Goal: Task Accomplishment & Management: Manage account settings

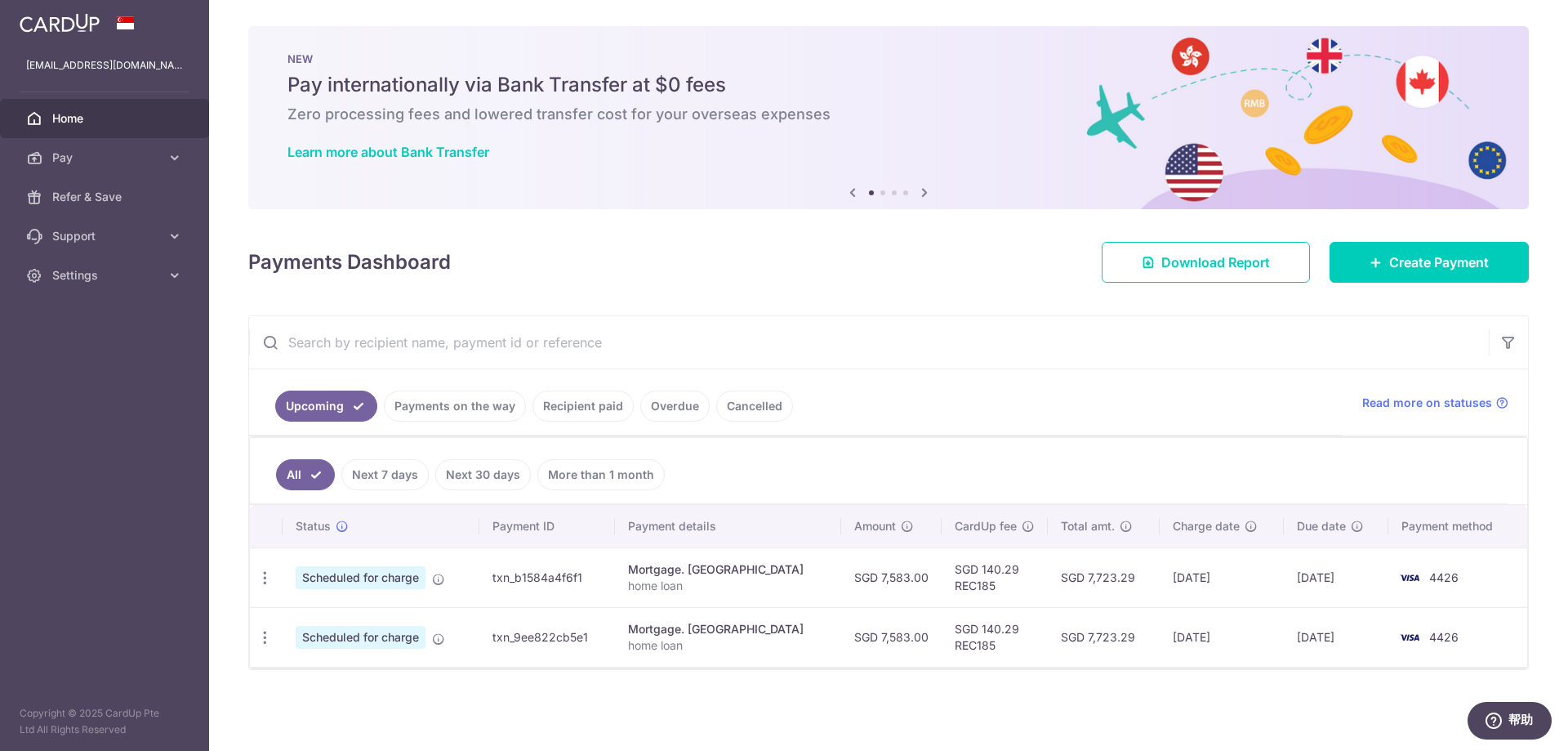
click at [443, 409] on link "Payments on the way" at bounding box center [455, 406] width 142 height 31
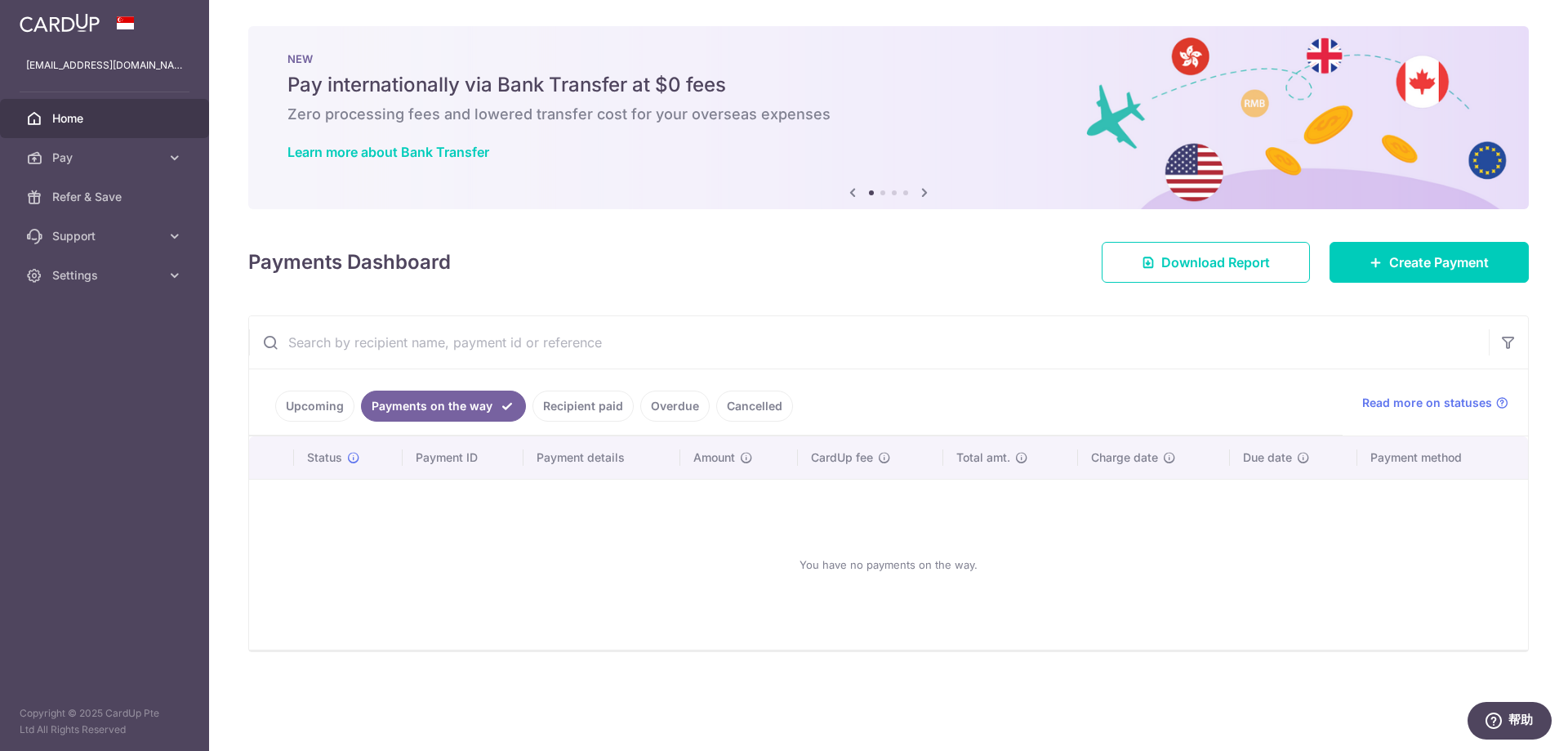
click at [560, 408] on link "Recipient paid" at bounding box center [582, 406] width 101 height 31
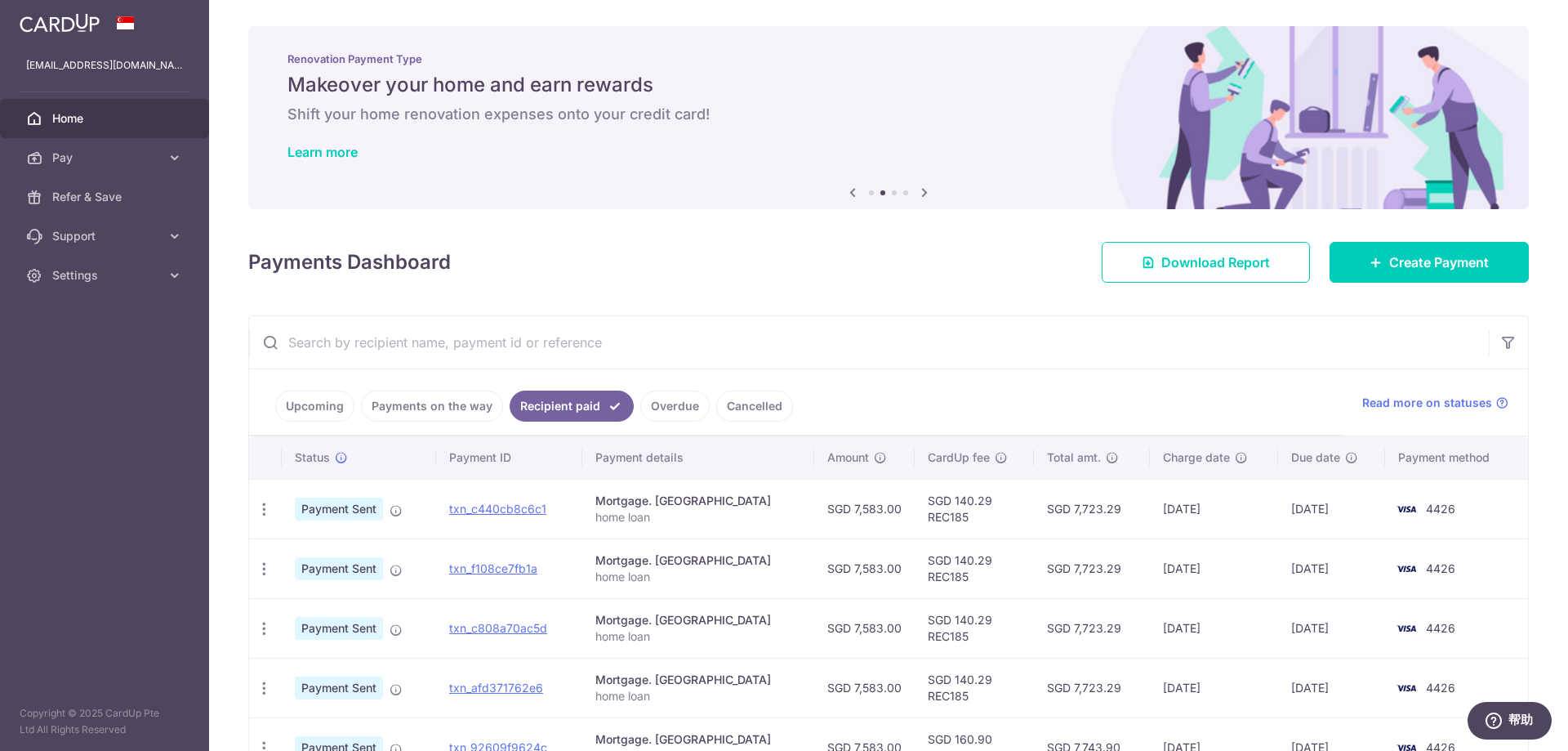
click at [319, 406] on link "Upcoming" at bounding box center [314, 406] width 79 height 31
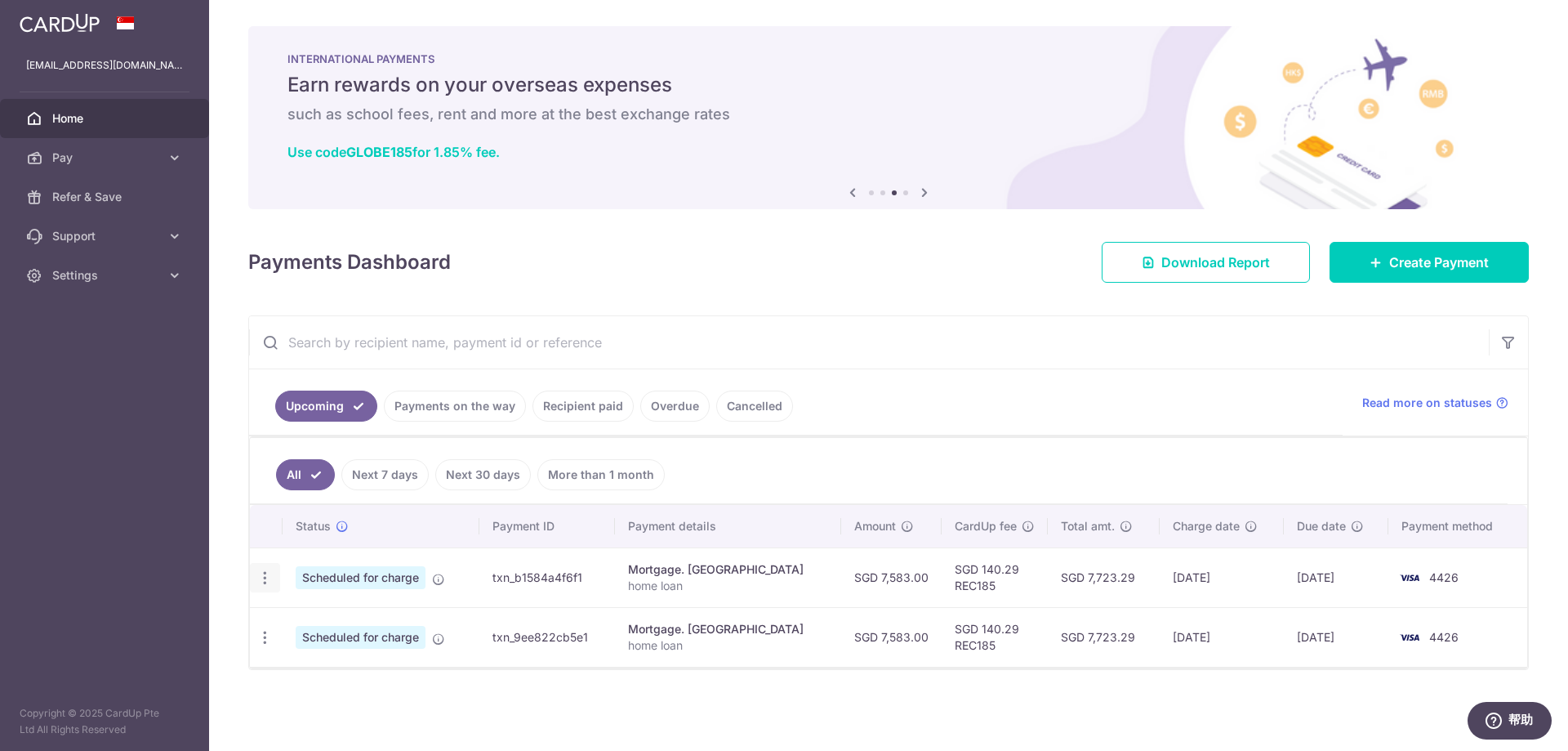
click at [263, 581] on icon "button" at bounding box center [264, 578] width 17 height 17
click at [310, 622] on span "Update payment" at bounding box center [352, 622] width 111 height 20
radio input "true"
type input "7,583.00"
type input "[DATE]"
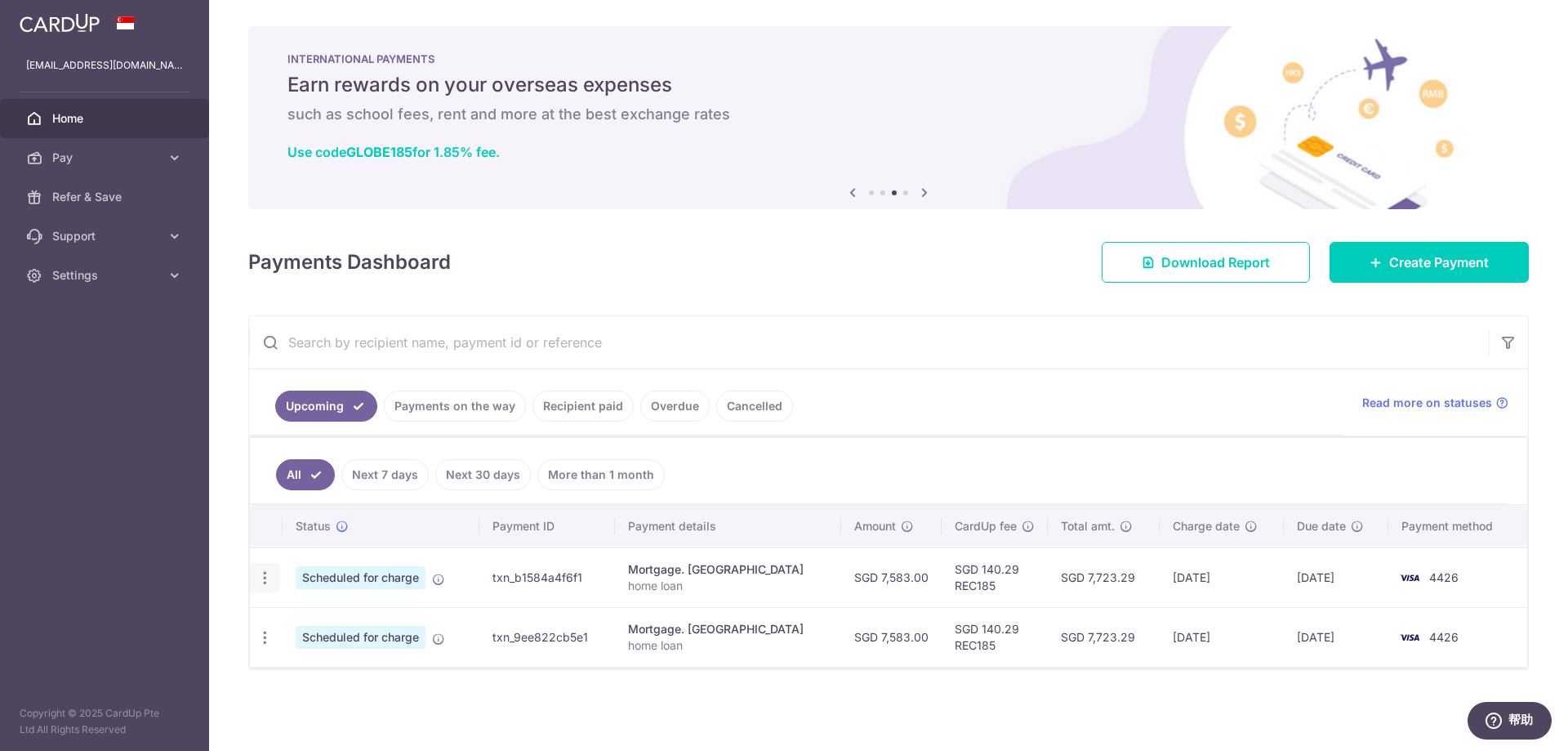
type input "home loan"
type input "REC185"
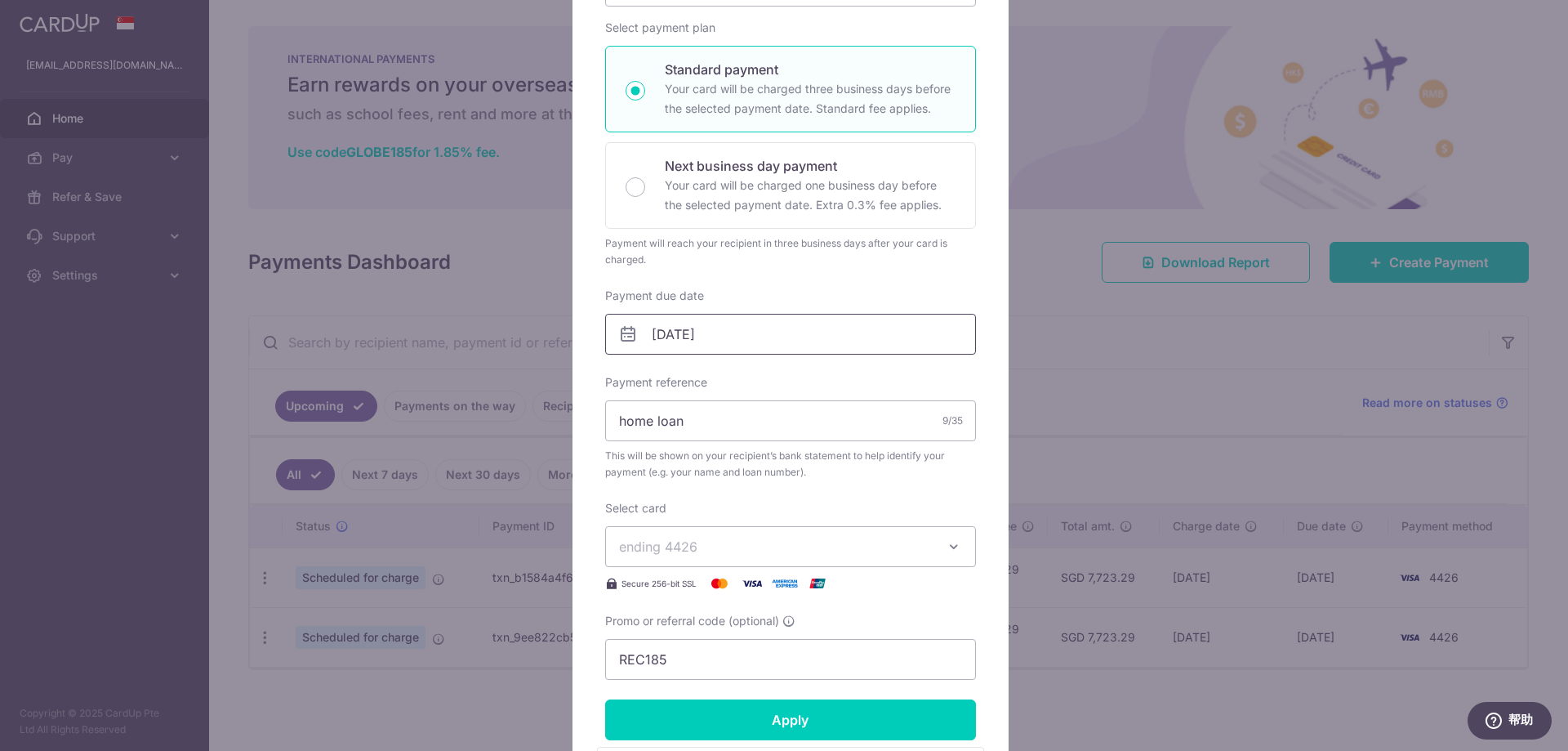
scroll to position [245, 0]
click at [791, 556] on button "ending 4426" at bounding box center [790, 545] width 371 height 41
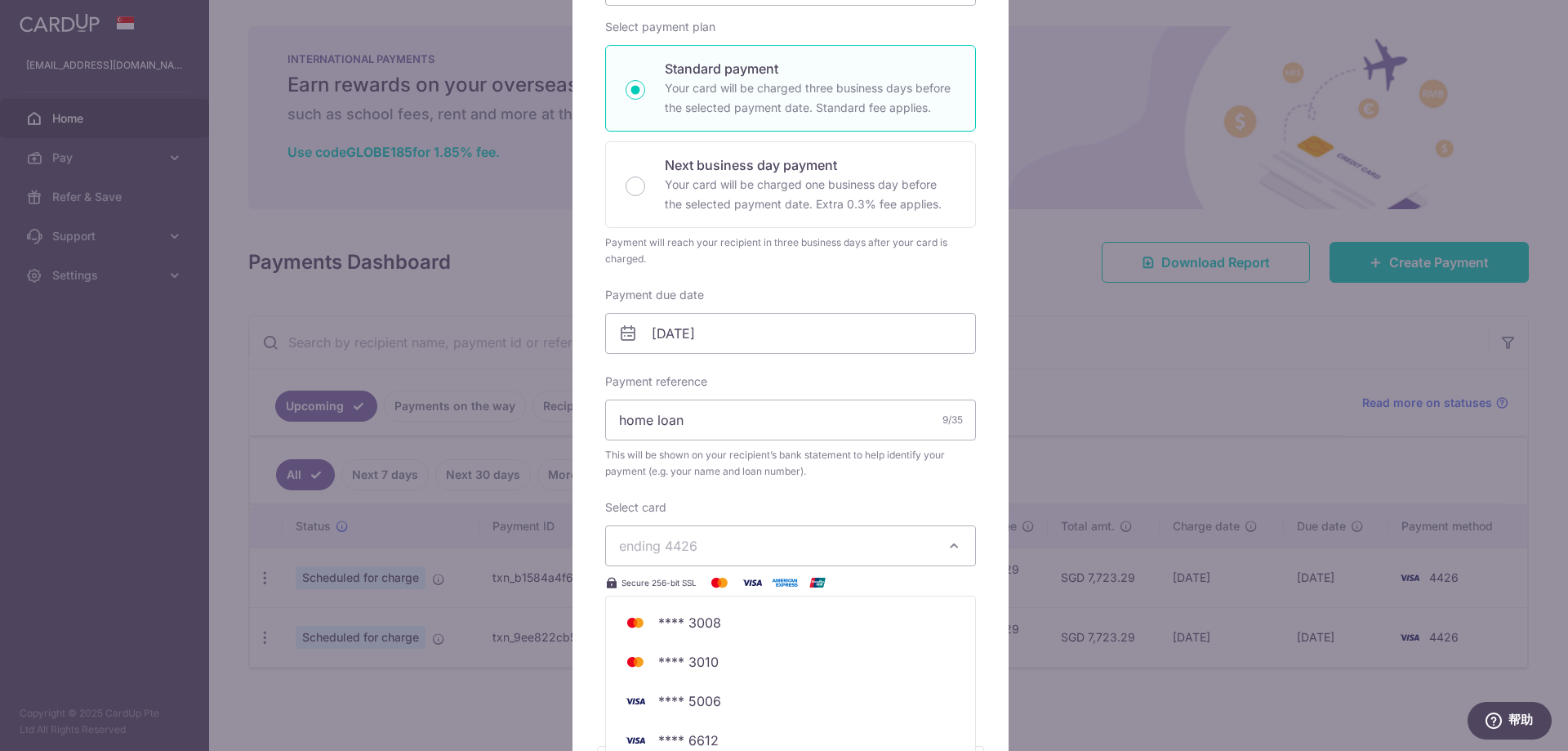
click at [791, 556] on button "ending 4426" at bounding box center [790, 545] width 371 height 41
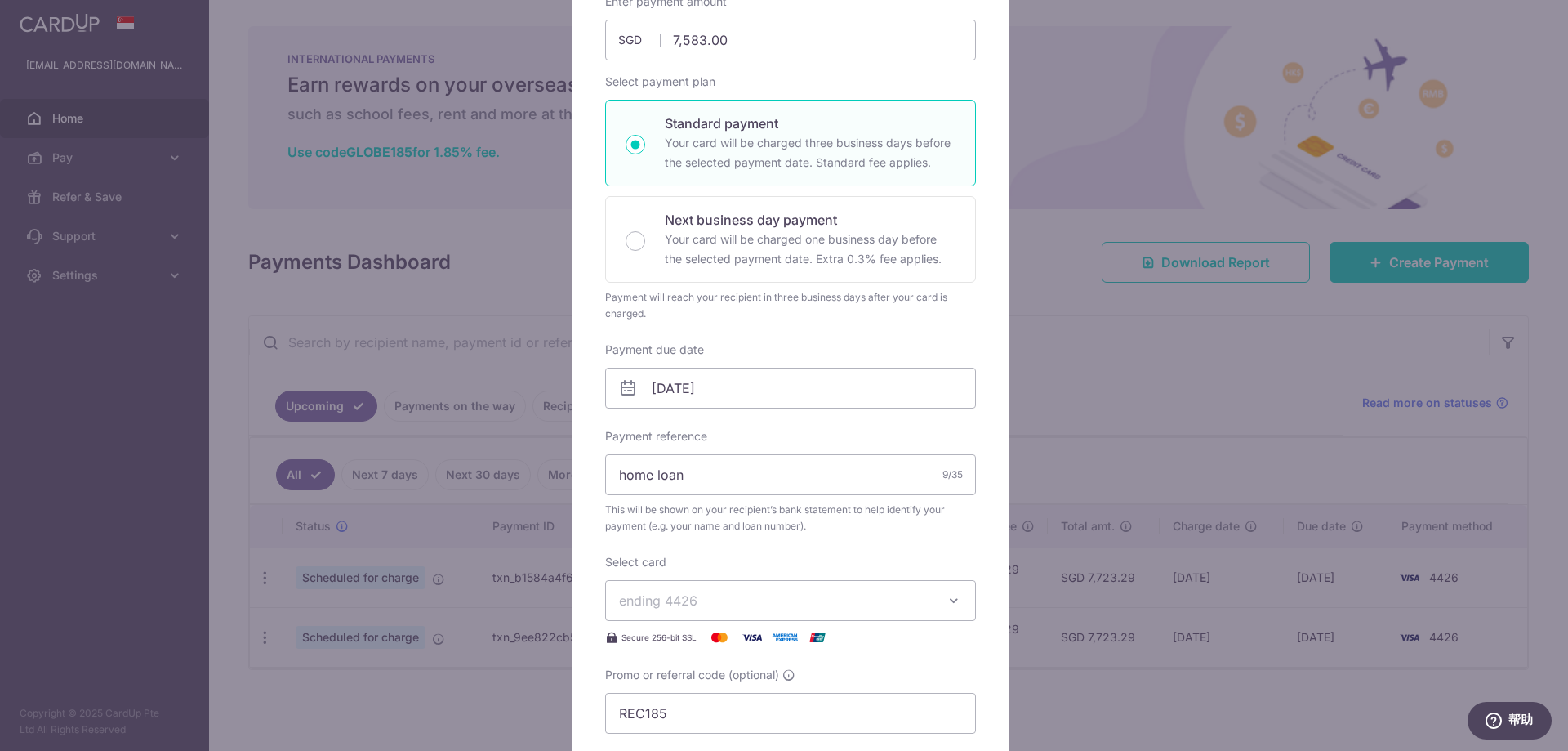
scroll to position [82, 0]
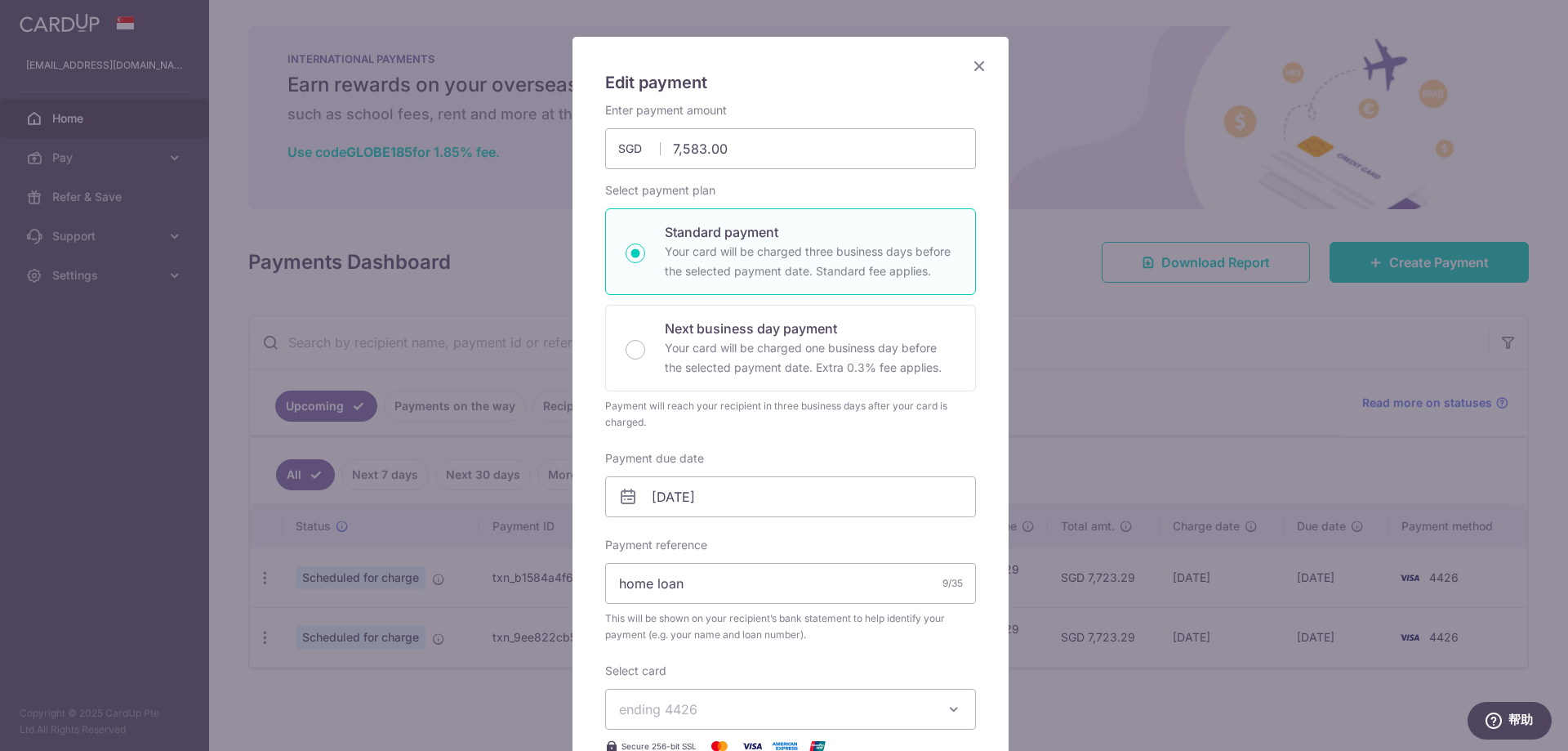
click at [979, 67] on icon "Close" at bounding box center [979, 66] width 20 height 20
